Goal: Go to known website: Access a specific website the user already knows

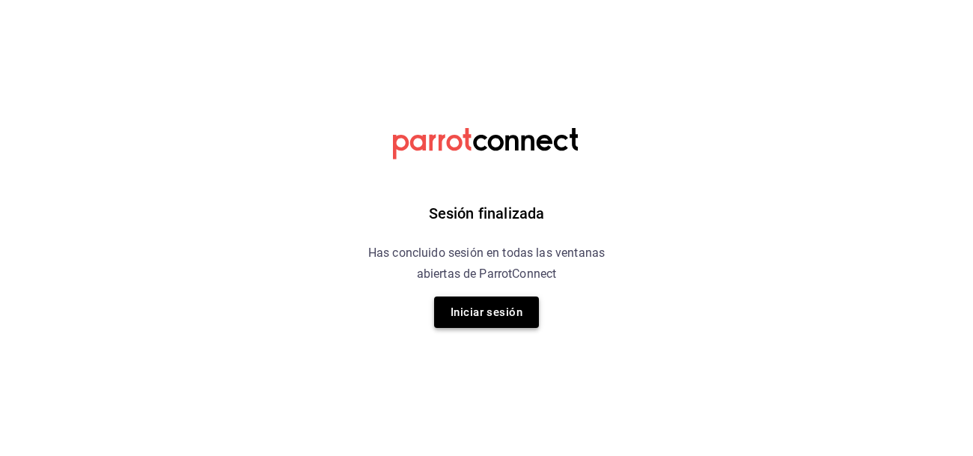
click at [460, 322] on button "Iniciar sesión" at bounding box center [486, 311] width 105 height 31
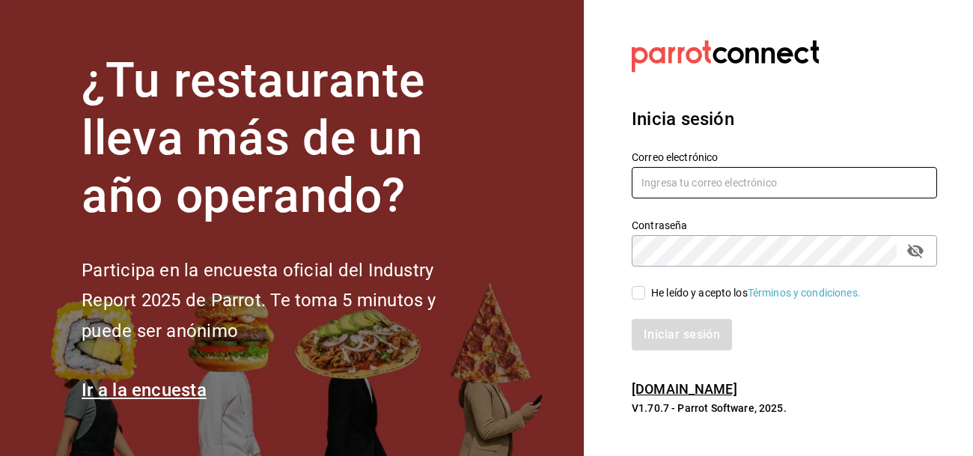
type input "j.f.0410@gmail.com"
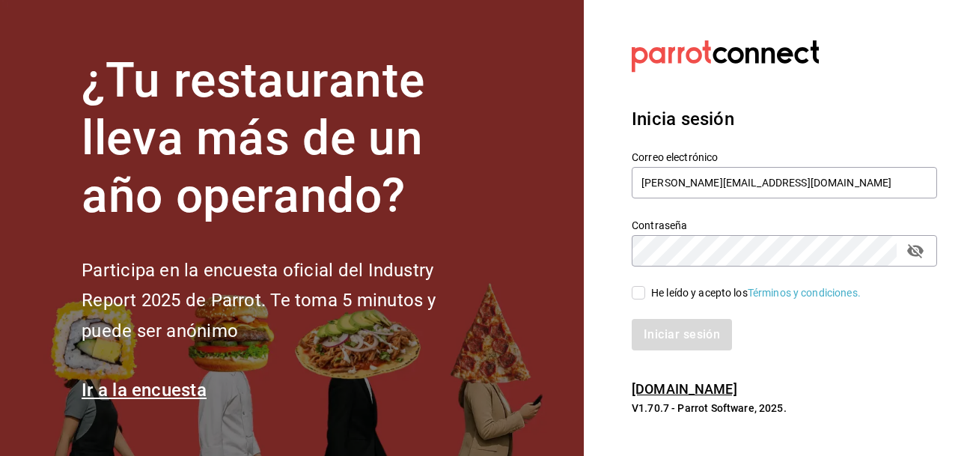
click at [637, 293] on input "He leído y acepto los Términos y condiciones." at bounding box center [637, 292] width 13 height 13
checkbox input "true"
click at [712, 337] on button "Iniciar sesión" at bounding box center [682, 334] width 102 height 31
